Goal: Task Accomplishment & Management: Complete application form

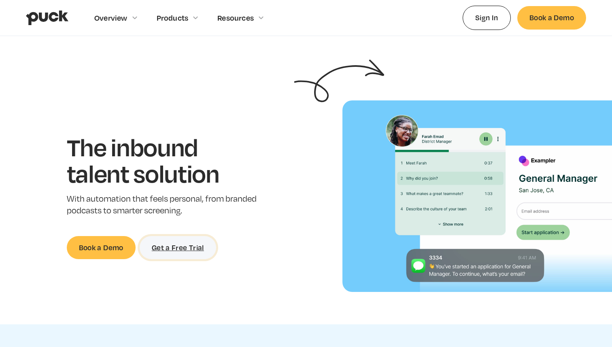
click at [201, 247] on link "Get a Free Trial" at bounding box center [178, 247] width 76 height 23
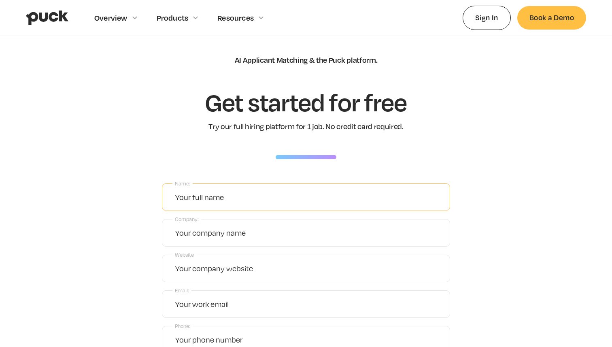
click at [219, 190] on input "Name:" at bounding box center [306, 197] width 288 height 28
type input "[PERSON_NAME]"
type input "[EMAIL_ADDRESS][DOMAIN_NAME]"
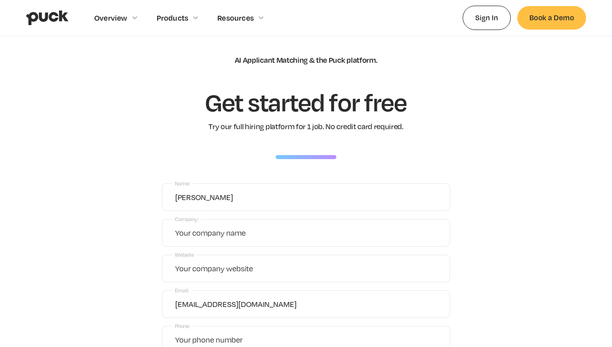
type input "5023300211"
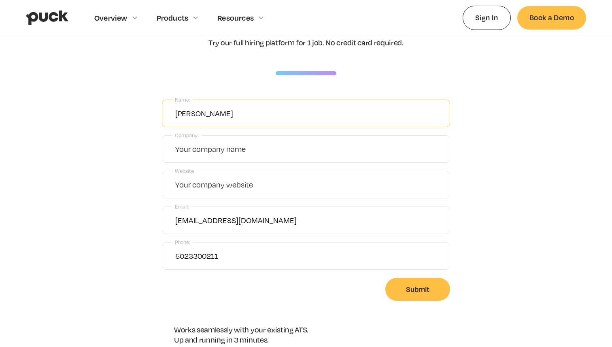
scroll to position [97, 0]
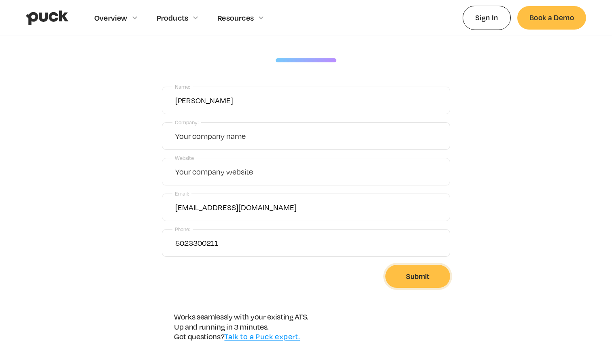
click at [420, 275] on input "Submit" at bounding box center [417, 276] width 65 height 23
